Goal: Find specific page/section: Find specific page/section

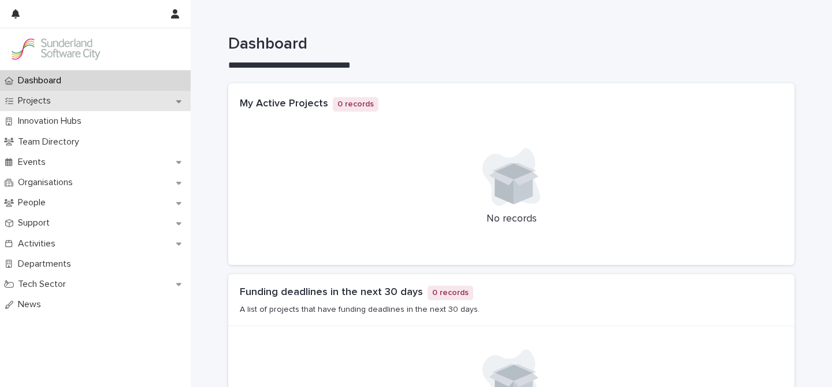
click at [61, 99] on div "Projects" at bounding box center [95, 101] width 191 height 20
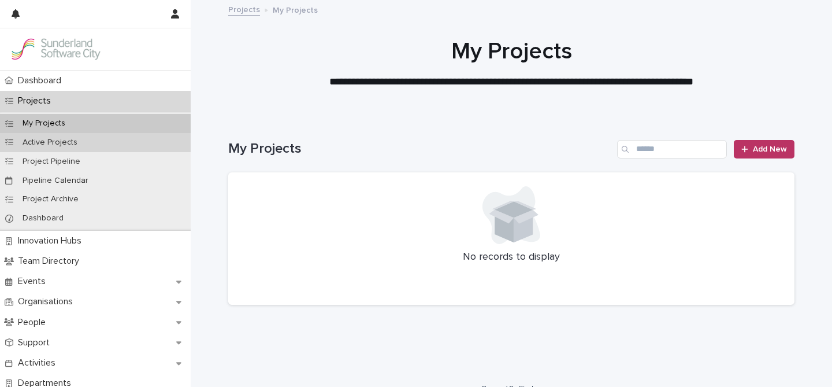
click at [54, 143] on p "Active Projects" at bounding box center [49, 143] width 73 height 10
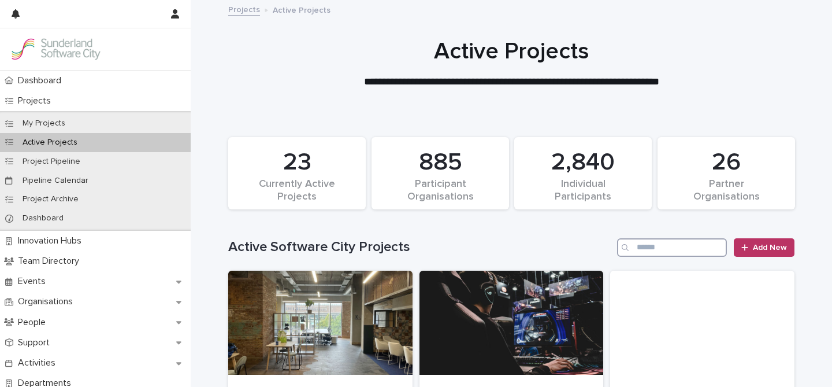
click at [643, 250] on input "Search" at bounding box center [672, 247] width 110 height 18
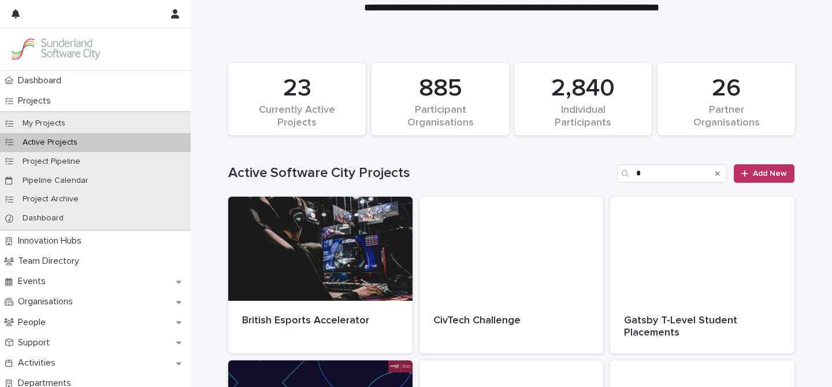
scroll to position [58, 0]
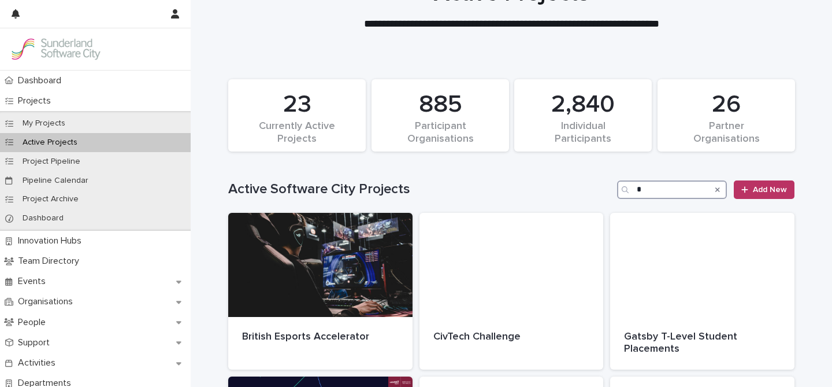
click at [645, 191] on input "*" at bounding box center [672, 189] width 110 height 18
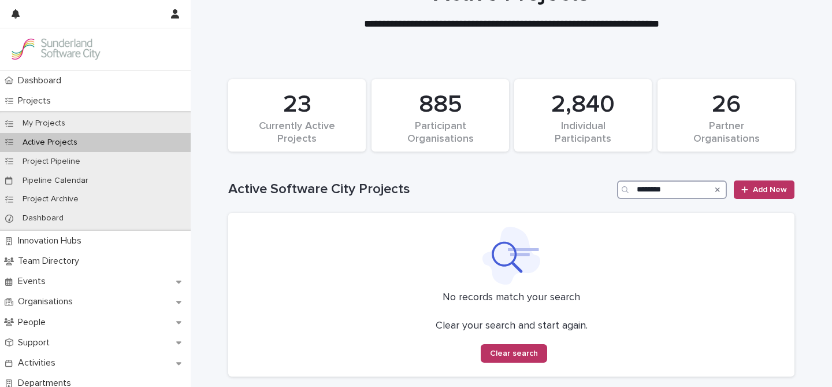
type input "********"
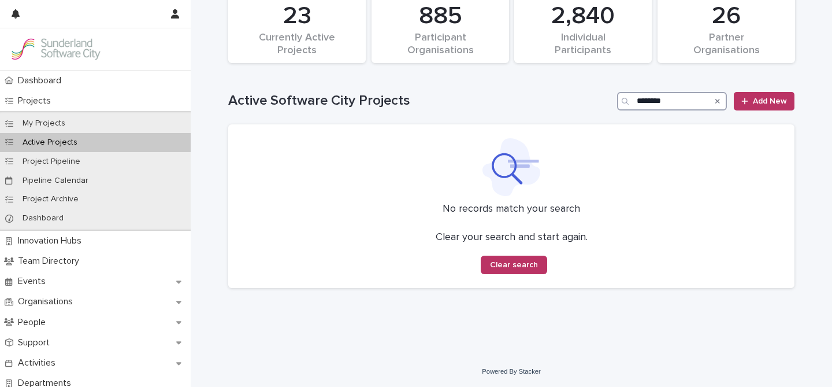
scroll to position [147, 0]
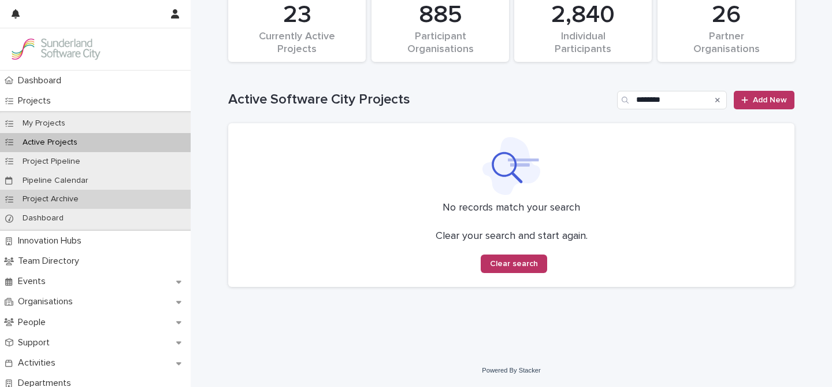
click at [65, 198] on p "Project Archive" at bounding box center [50, 199] width 75 height 10
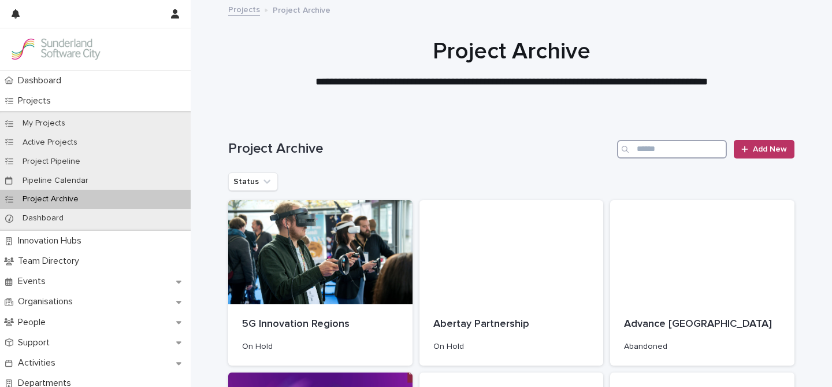
click at [663, 151] on input "Search" at bounding box center [672, 149] width 110 height 18
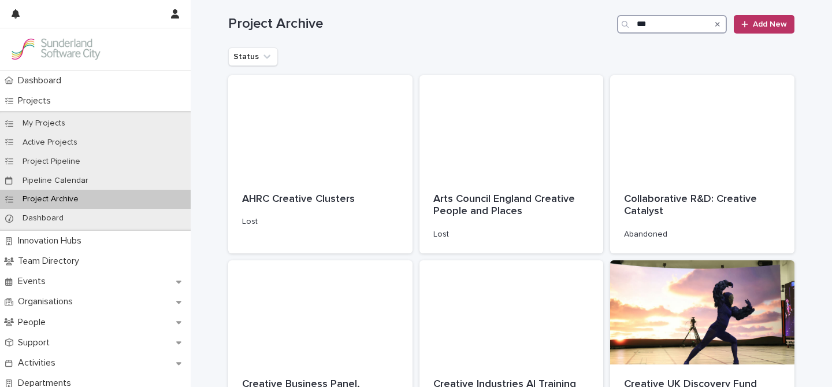
scroll to position [118, 0]
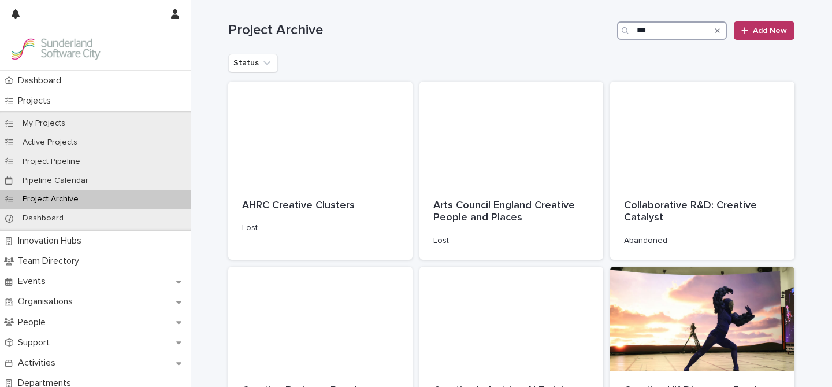
type input "***"
